Goal: Find specific page/section: Find specific page/section

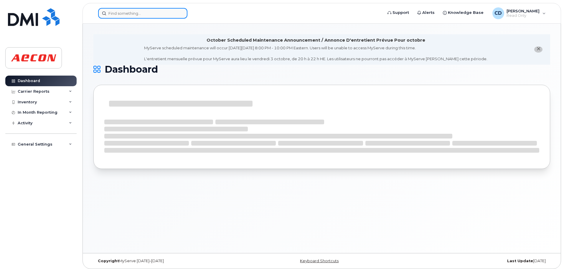
click at [139, 16] on input at bounding box center [142, 13] width 89 height 11
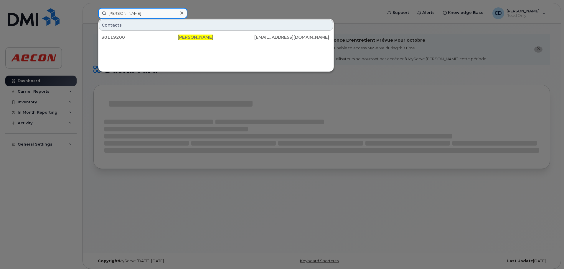
type input "Danielle Amaral"
click at [171, 40] on div "30119200" at bounding box center [139, 37] width 76 height 6
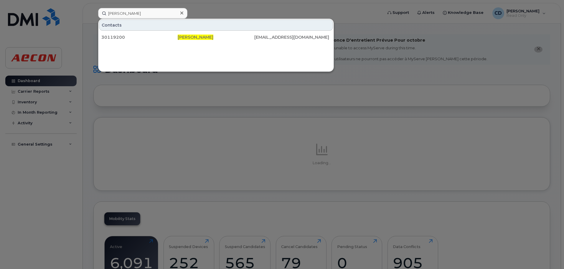
click at [63, 166] on div at bounding box center [282, 134] width 564 height 269
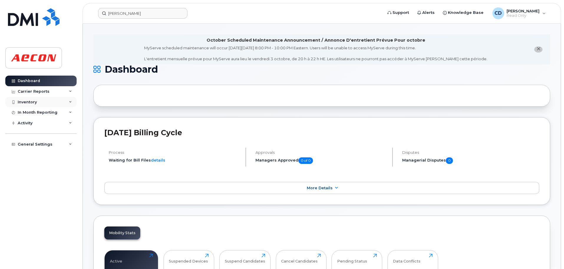
click at [32, 103] on div "Inventory" at bounding box center [27, 102] width 19 height 5
click at [44, 114] on div "Mobility Devices" at bounding box center [36, 112] width 33 height 5
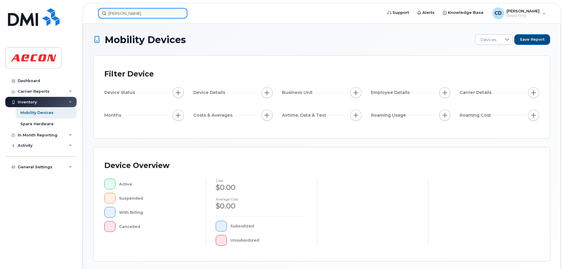
click at [141, 11] on input "Danielle Amaral" at bounding box center [142, 13] width 89 height 11
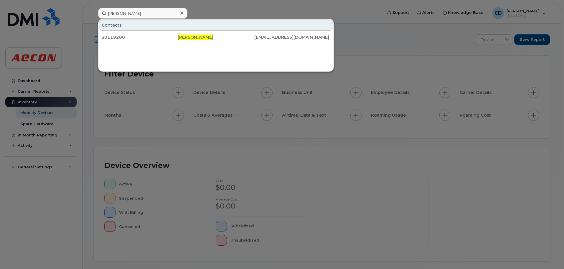
click at [187, 37] on span "Danielle Amaral" at bounding box center [196, 36] width 36 height 5
click at [425, 53] on div at bounding box center [282, 134] width 564 height 269
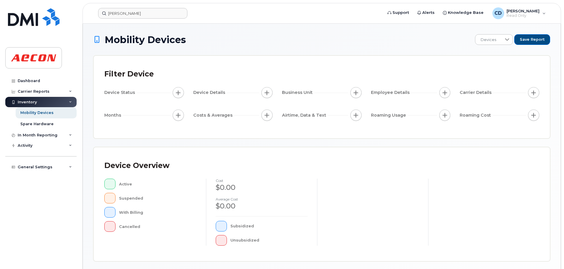
scroll to position [137, 0]
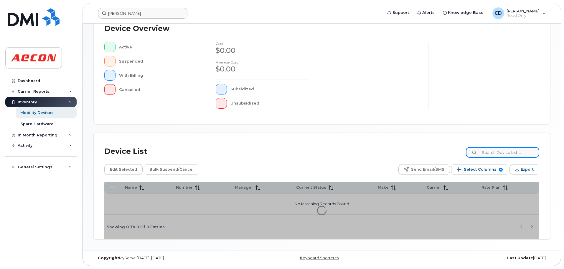
click at [511, 152] on input at bounding box center [502, 152] width 73 height 11
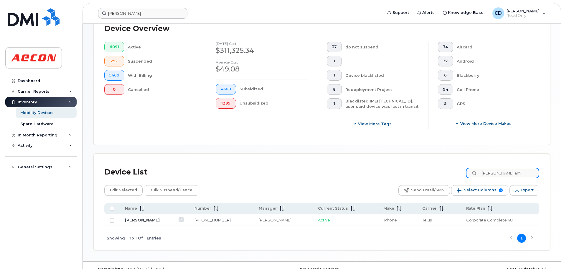
type input "[PERSON_NAME] am"
click at [36, 101] on div "Inventory" at bounding box center [27, 102] width 19 height 5
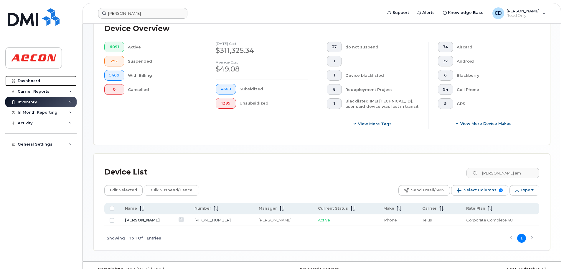
click at [28, 80] on div "Dashboard" at bounding box center [29, 80] width 22 height 5
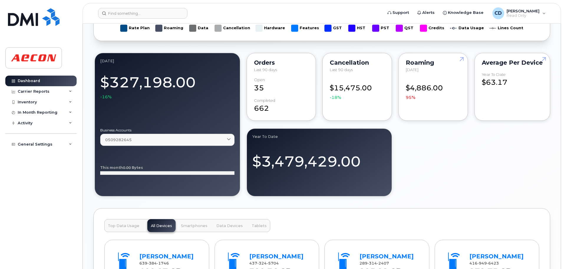
scroll to position [368, 0]
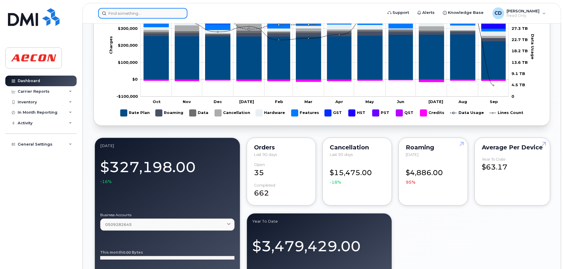
click at [146, 13] on input at bounding box center [142, 13] width 89 height 11
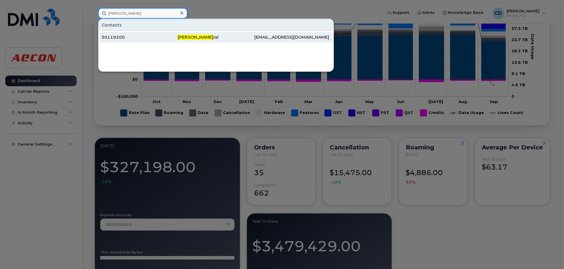
type input "[PERSON_NAME]"
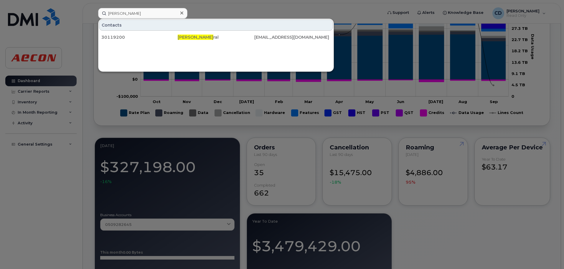
drag, startPoint x: 134, startPoint y: 39, endPoint x: 215, endPoint y: 96, distance: 98.9
click at [134, 39] on div "30119200" at bounding box center [139, 37] width 76 height 6
